Goal: Information Seeking & Learning: Learn about a topic

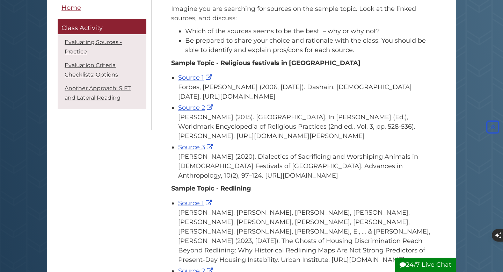
scroll to position [133, 0]
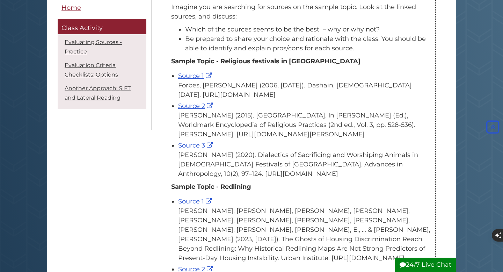
drag, startPoint x: 170, startPoint y: 59, endPoint x: 314, endPoint y: 195, distance: 197.4
click at [314, 195] on div "Imagine you are searching for sources on the sample topic. Look at the linked s…" at bounding box center [301, 246] width 267 height 494
copy div "Sample Topic - Religious festivals in Nepal Source 1 Forbes, W. (2006, April 1)…"
click at [198, 110] on link "Source 2" at bounding box center [196, 106] width 37 height 8
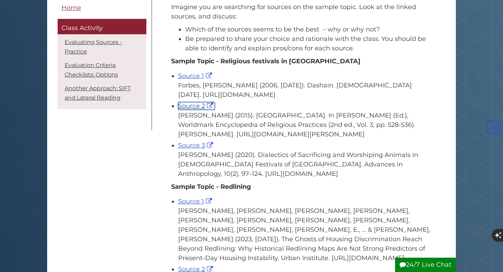
click at [197, 110] on link "Source 2" at bounding box center [196, 106] width 37 height 8
click at [199, 78] on link "Source 1" at bounding box center [196, 76] width 36 height 8
click at [204, 110] on link "Source 2" at bounding box center [196, 106] width 37 height 8
click at [192, 149] on link "Source 3" at bounding box center [196, 145] width 37 height 8
click at [178, 141] on link "Source 3" at bounding box center [196, 145] width 37 height 8
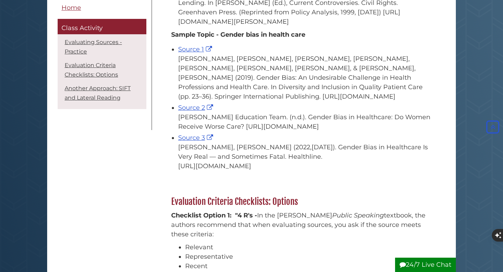
scroll to position [447, 0]
